Goal: Transaction & Acquisition: Purchase product/service

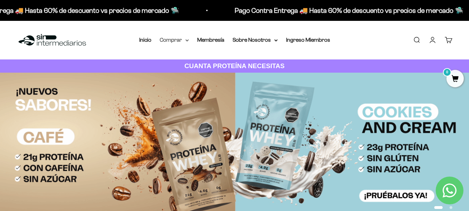
click at [186, 42] on summary "Comprar" at bounding box center [174, 39] width 29 height 9
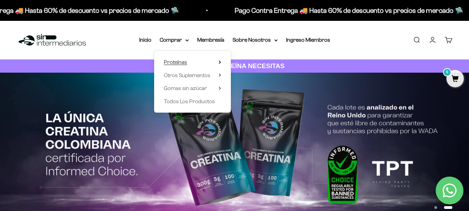
click at [219, 61] on icon at bounding box center [219, 62] width 1 height 3
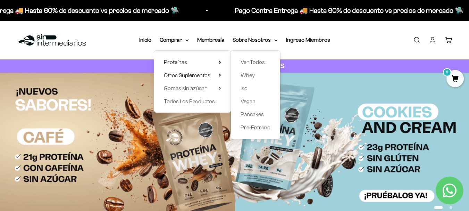
click at [220, 75] on icon at bounding box center [220, 74] width 2 height 3
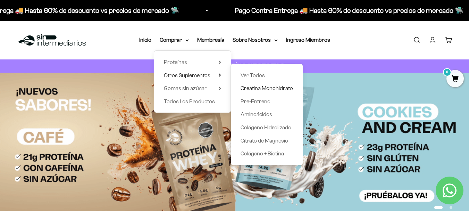
click at [266, 87] on span "Creatina Monohidrato" at bounding box center [267, 88] width 52 height 6
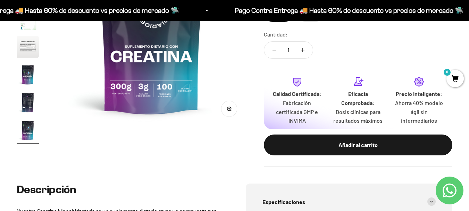
scroll to position [137, 0]
